Goal: Transaction & Acquisition: Purchase product/service

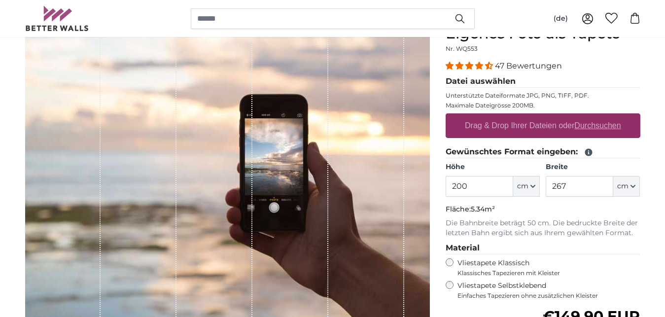
scroll to position [104, 0]
type input "220"
drag, startPoint x: 579, startPoint y: 177, endPoint x: 557, endPoint y: 181, distance: 22.6
click at [557, 181] on input "267" at bounding box center [580, 186] width 68 height 21
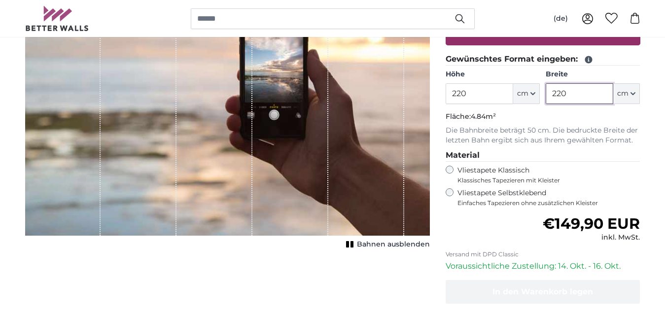
scroll to position [347, 0]
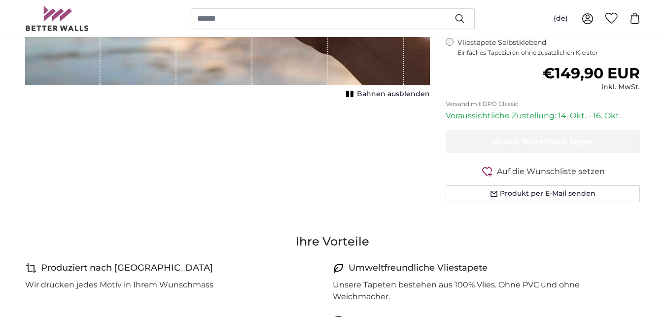
type input "220"
click at [505, 85] on div "Normaler Preis €149,90 EUR inkl. MwSt." at bounding box center [543, 79] width 195 height 28
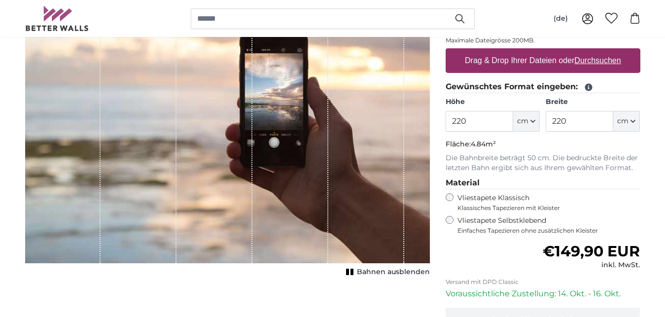
scroll to position [55, 0]
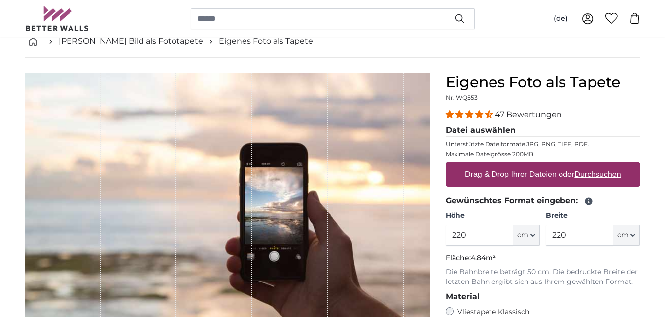
click at [548, 177] on label "Drag & Drop Ihrer Dateien oder Durchsuchen" at bounding box center [543, 175] width 164 height 20
click at [548, 165] on input "Drag & Drop Ihrer Dateien oder Durchsuchen" at bounding box center [543, 163] width 195 height 3
type input "**********"
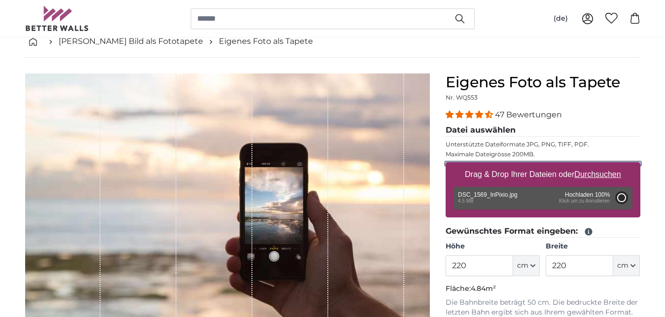
type input "200"
type input "302"
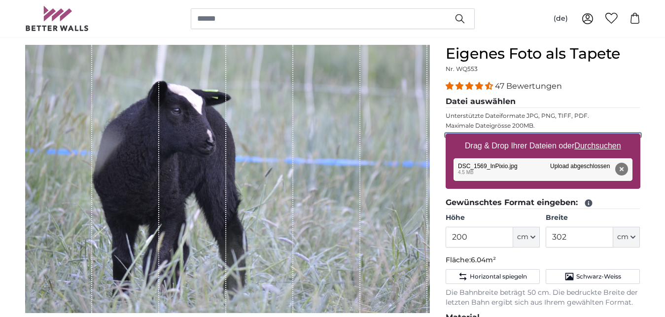
scroll to position [121, 0]
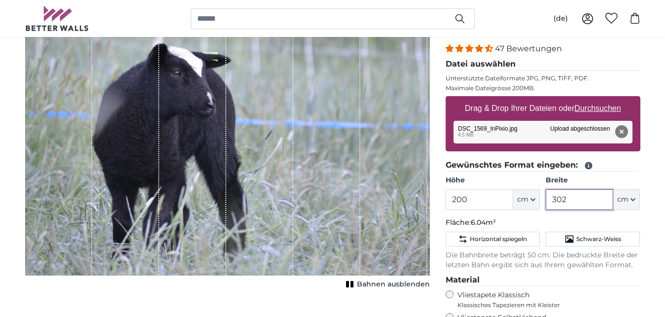
drag, startPoint x: 575, startPoint y: 202, endPoint x: 567, endPoint y: 201, distance: 8.4
click at [567, 201] on input "302" at bounding box center [580, 199] width 68 height 21
drag, startPoint x: 483, startPoint y: 198, endPoint x: 425, endPoint y: 202, distance: 57.9
click at [446, 202] on input "200" at bounding box center [480, 199] width 68 height 21
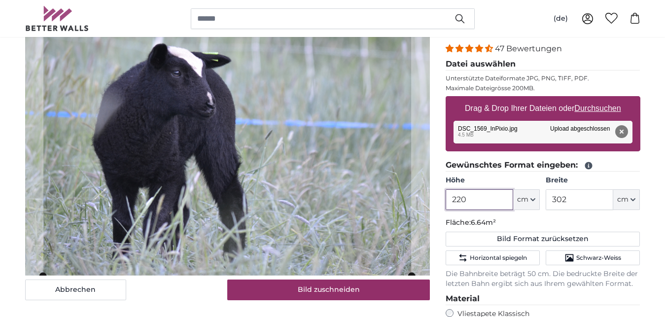
type input "220"
drag, startPoint x: 579, startPoint y: 198, endPoint x: 527, endPoint y: 201, distance: 52.3
click at [546, 201] on input "302" at bounding box center [580, 199] width 68 height 21
type input "220"
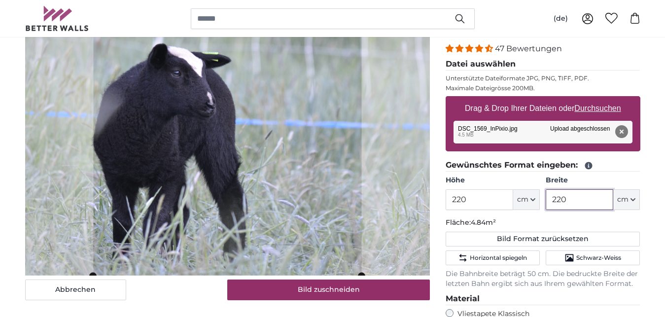
type input "220"
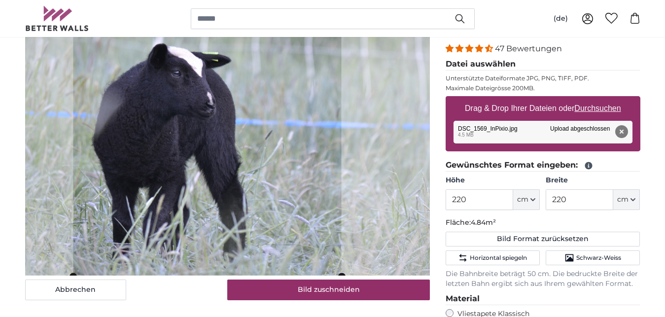
click at [229, 117] on cropper-handle at bounding box center [207, 142] width 268 height 268
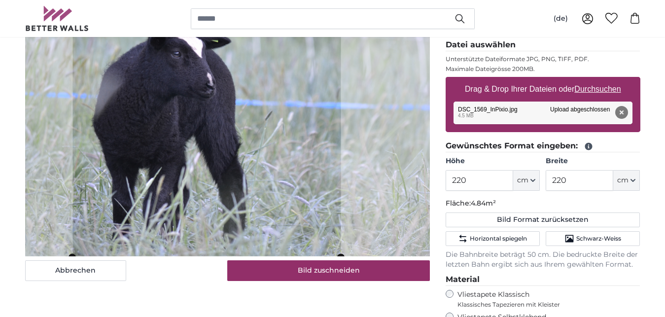
scroll to position [154, 0]
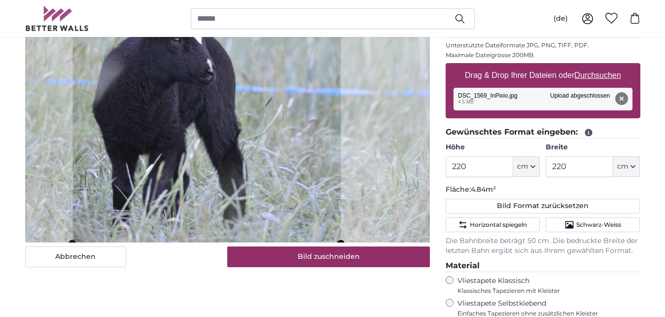
click at [587, 130] on icon at bounding box center [588, 132] width 7 height 7
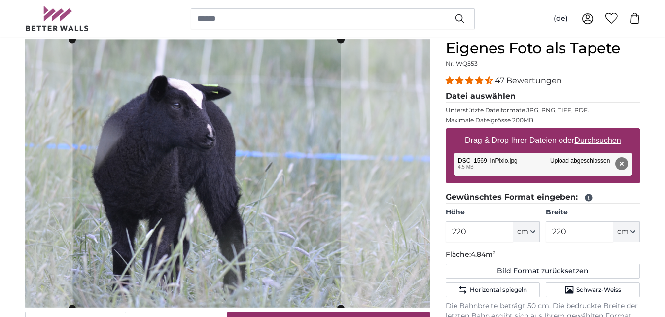
scroll to position [84, 0]
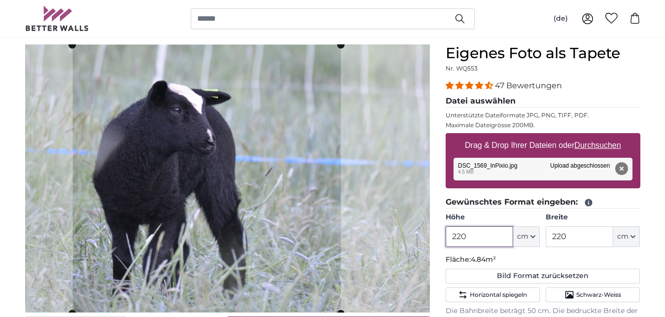
drag, startPoint x: 483, startPoint y: 233, endPoint x: 420, endPoint y: 237, distance: 63.2
click at [446, 237] on input "220" at bounding box center [480, 236] width 68 height 21
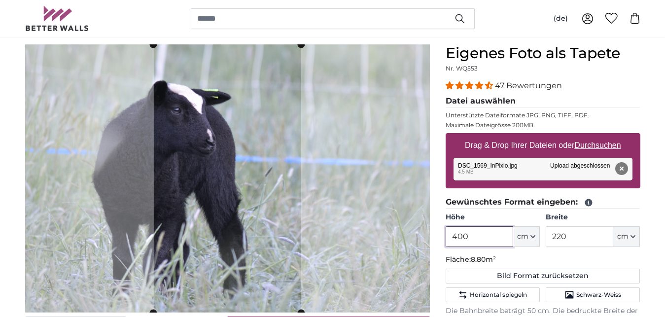
type input "400"
drag, startPoint x: 577, startPoint y: 238, endPoint x: 521, endPoint y: 238, distance: 56.7
click at [546, 238] on input "220" at bounding box center [580, 236] width 68 height 21
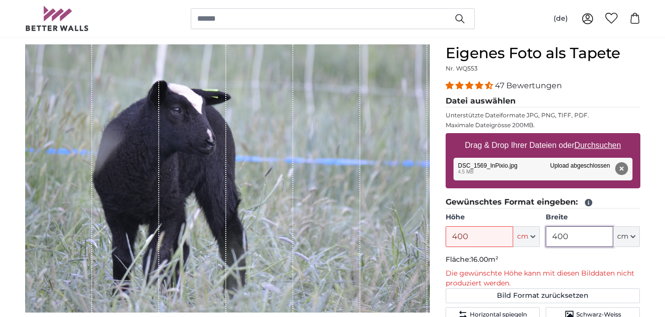
type input "400"
drag, startPoint x: 485, startPoint y: 237, endPoint x: 427, endPoint y: 241, distance: 57.3
click at [446, 241] on input "400" at bounding box center [480, 236] width 68 height 21
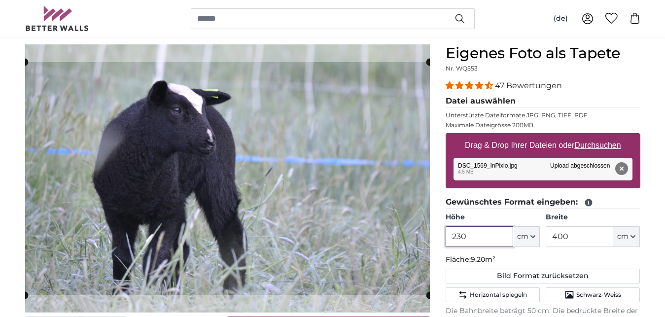
type input "230"
drag, startPoint x: 586, startPoint y: 238, endPoint x: 512, endPoint y: 238, distance: 74.0
click at [546, 238] on input "400" at bounding box center [580, 236] width 68 height 21
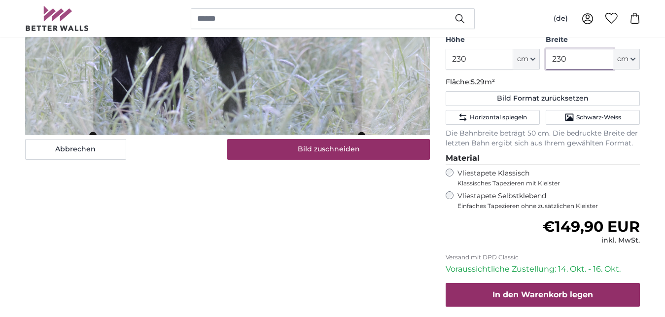
scroll to position [215, 0]
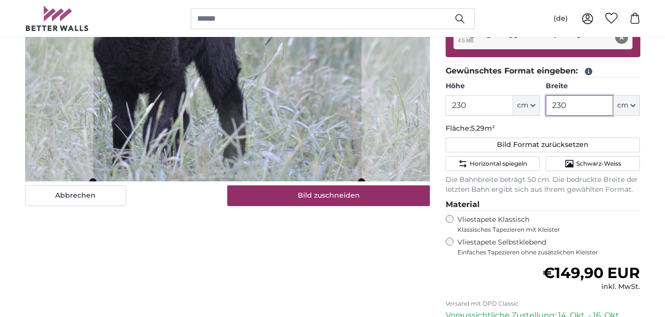
type input "230"
click at [628, 219] on label "Vliestapete Klassisch Klassisches Tapezieren mit Kleister" at bounding box center [545, 224] width 175 height 19
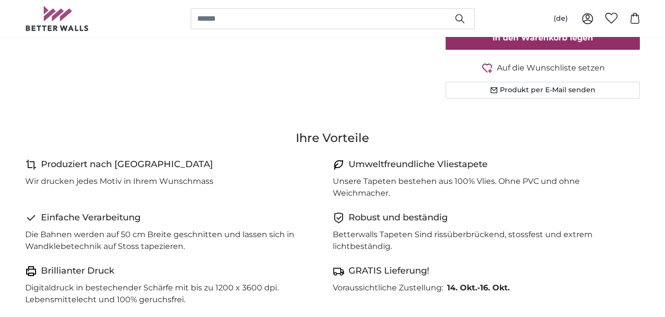
scroll to position [74, 0]
